Goal: Task Accomplishment & Management: Use online tool/utility

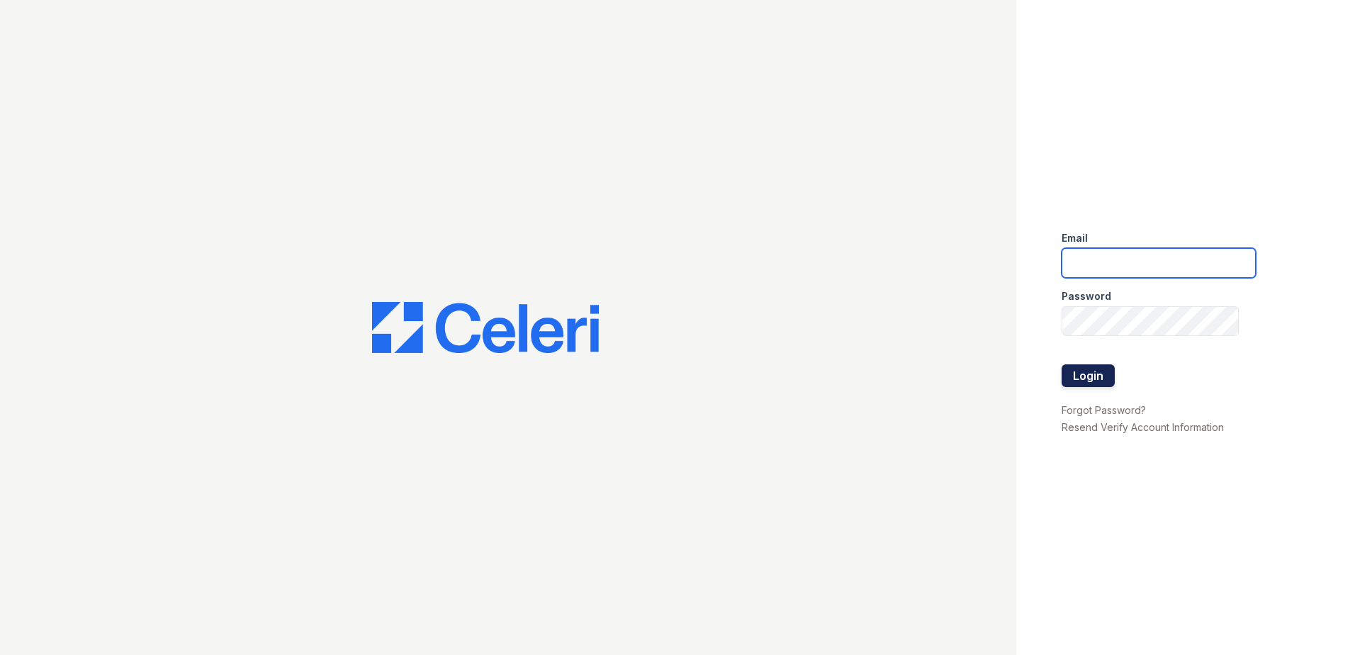
type input "[EMAIL_ADDRESS][DOMAIN_NAME]"
click at [1080, 378] on button "Login" at bounding box center [1087, 375] width 53 height 23
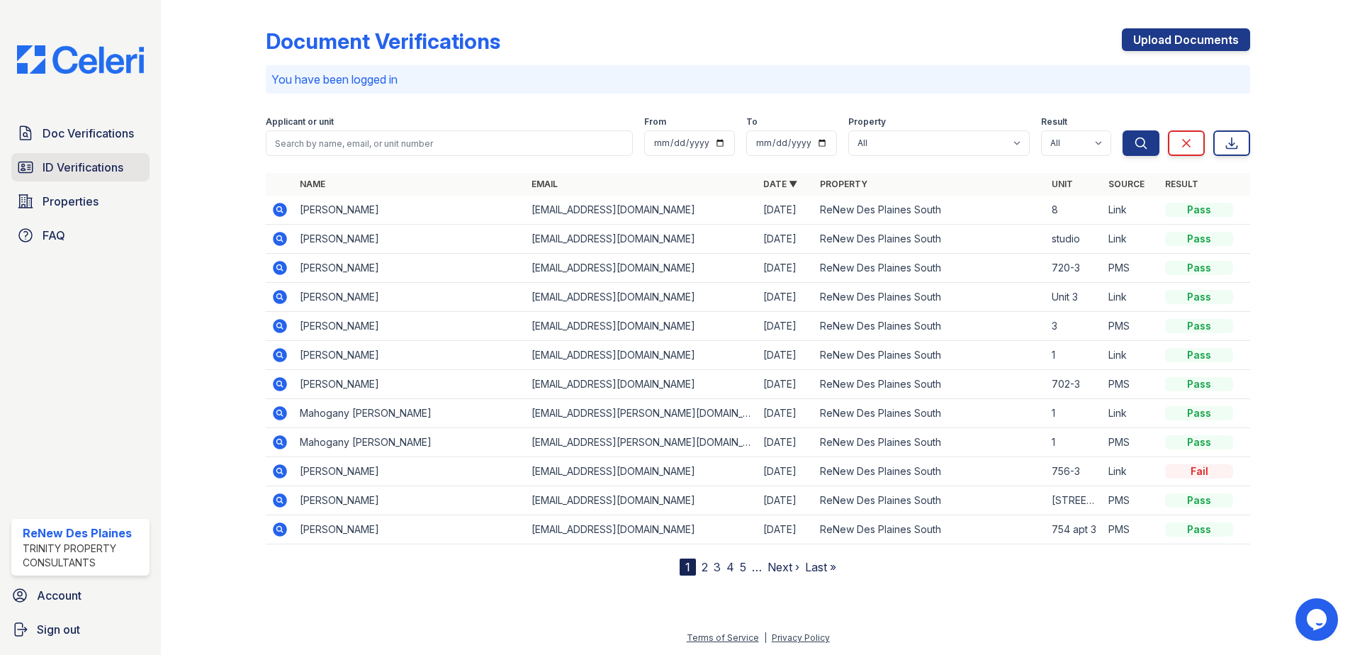
click at [74, 170] on span "ID Verifications" at bounding box center [83, 167] width 81 height 17
